Goal: Information Seeking & Learning: Check status

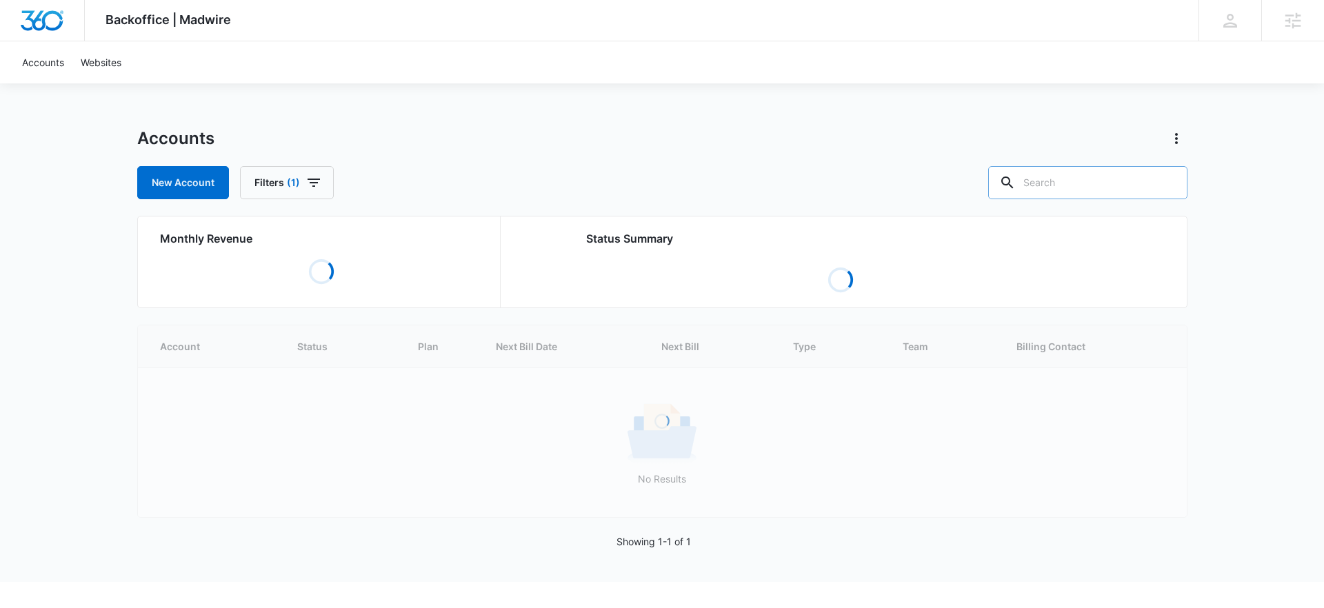
click at [1105, 174] on input "text" at bounding box center [1087, 182] width 199 height 33
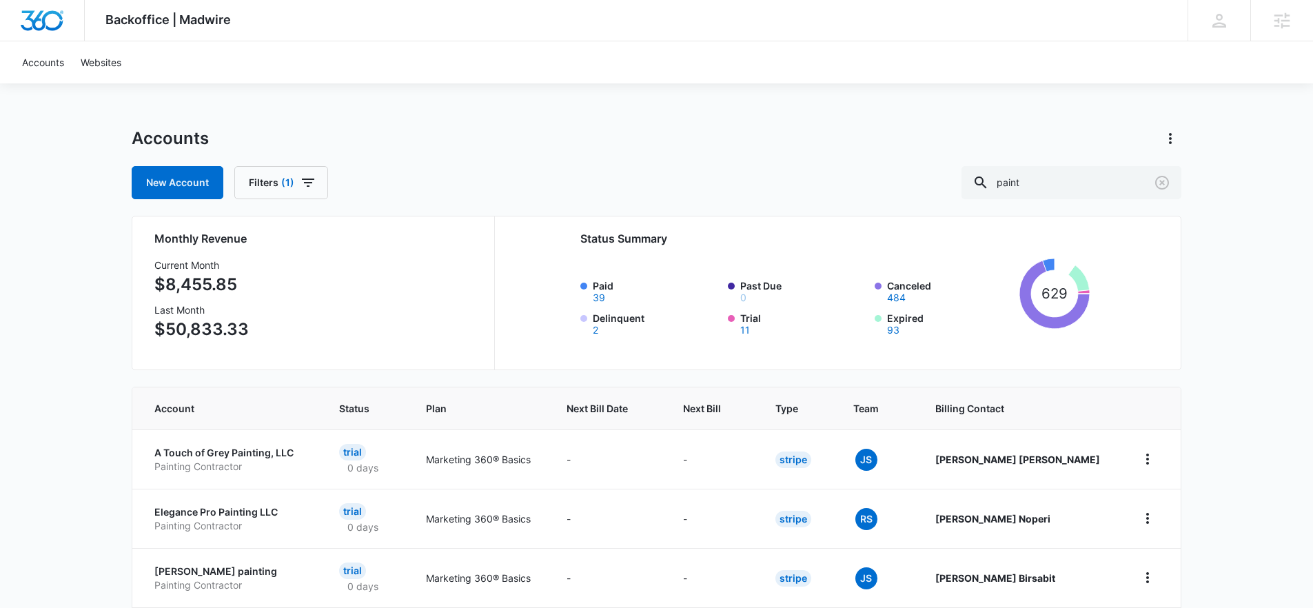
click at [745, 385] on div "Accounts New Account Filters (1) paint Monthly Revenue Current Month $8,455.85 …" at bounding box center [657, 613] width 1050 height 971
click at [722, 402] on span "Next Bill" at bounding box center [702, 408] width 39 height 14
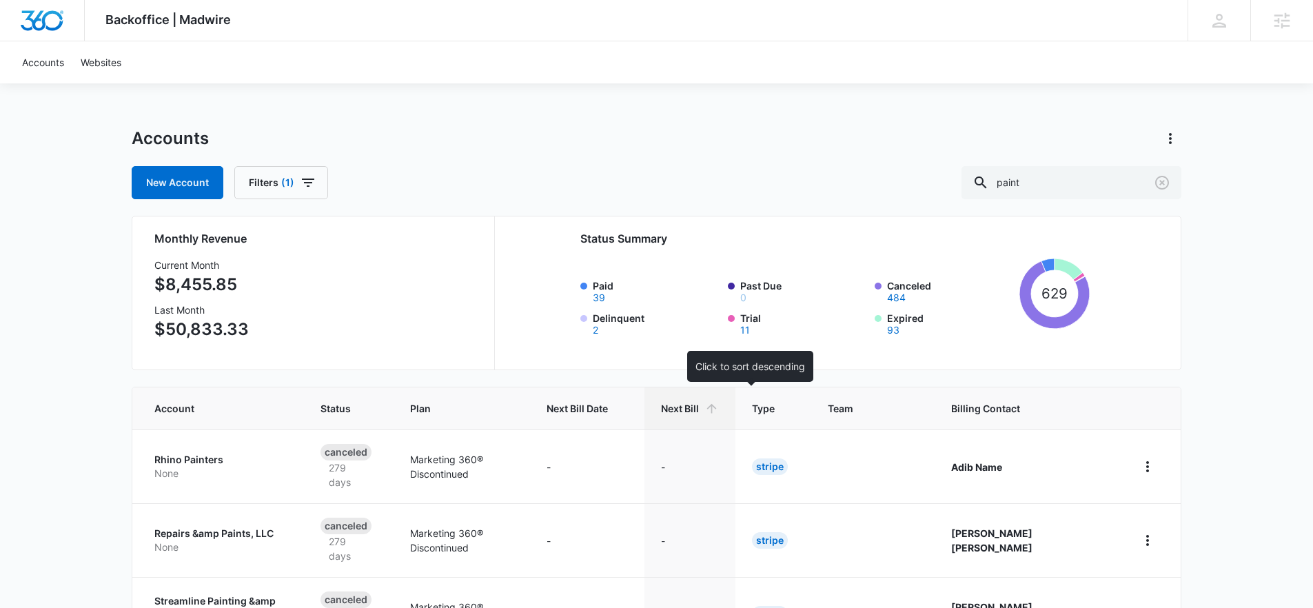
click at [699, 402] on span "Next Bill" at bounding box center [680, 408] width 38 height 14
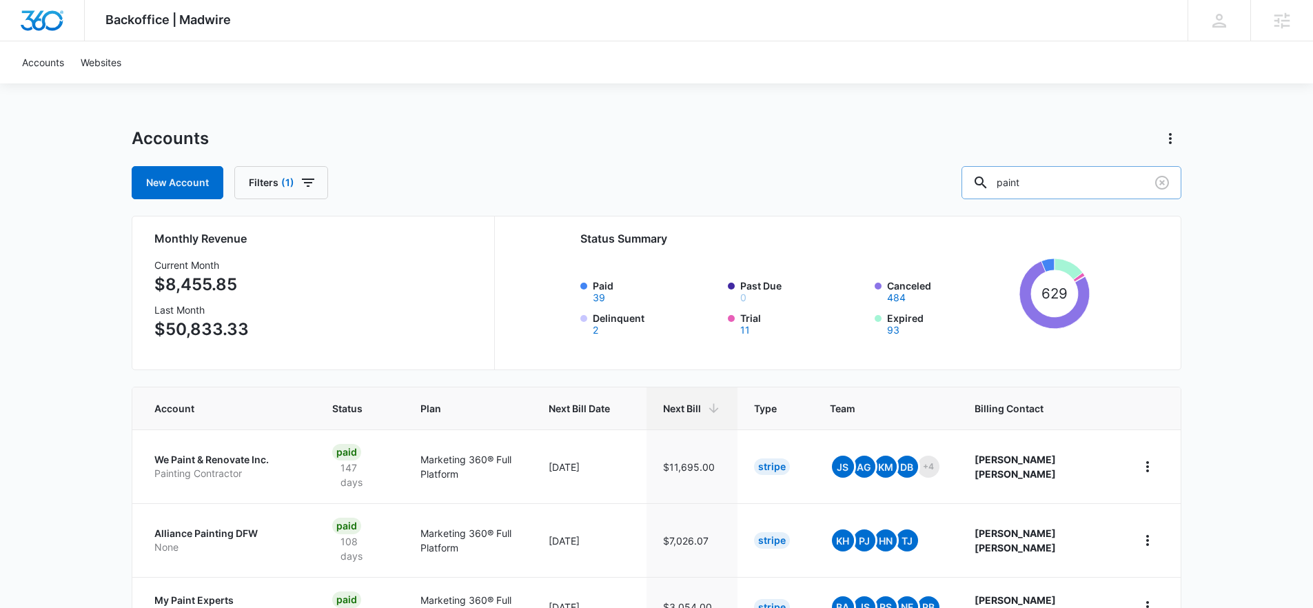
click at [1071, 194] on input "paint" at bounding box center [1072, 182] width 220 height 33
type input "p"
type input "art"
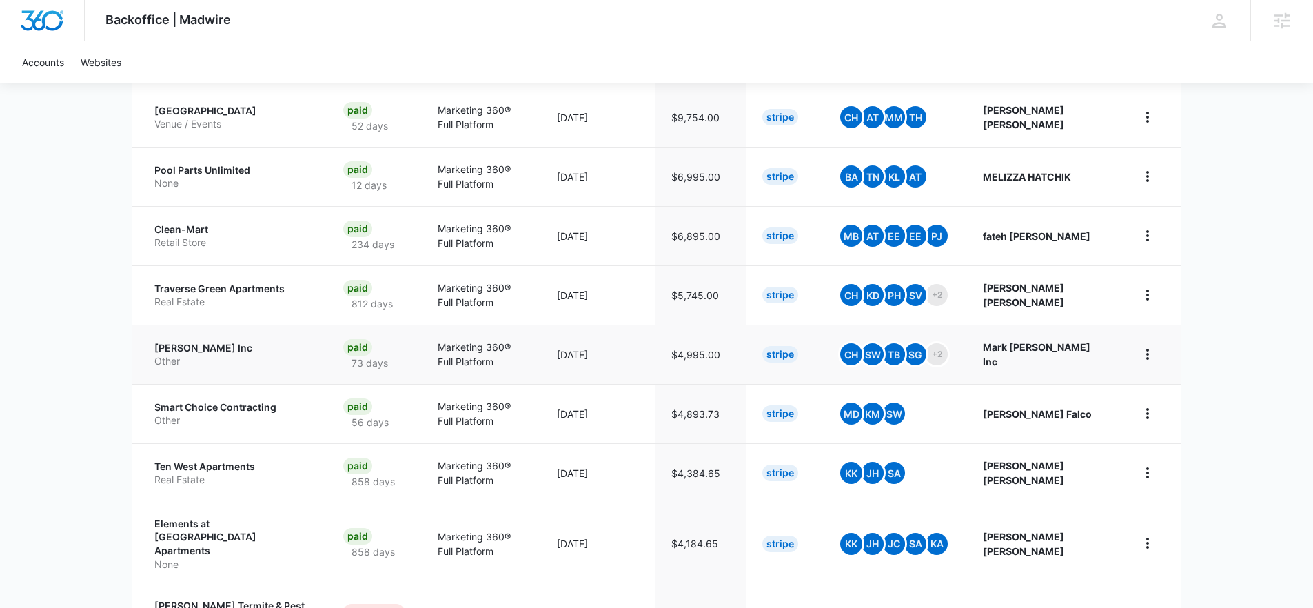
scroll to position [421, 0]
